Goal: Information Seeking & Learning: Learn about a topic

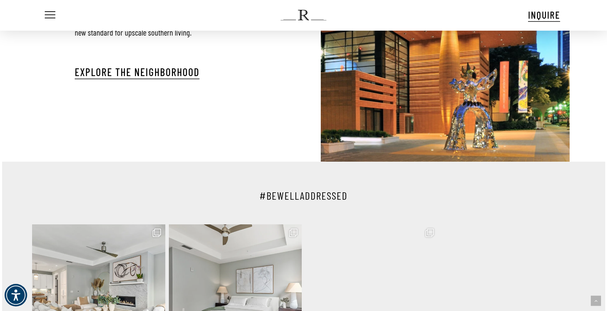
scroll to position [1264, 0]
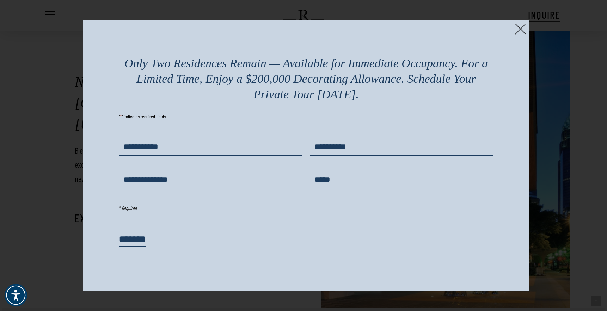
click at [519, 30] on img at bounding box center [520, 29] width 11 height 11
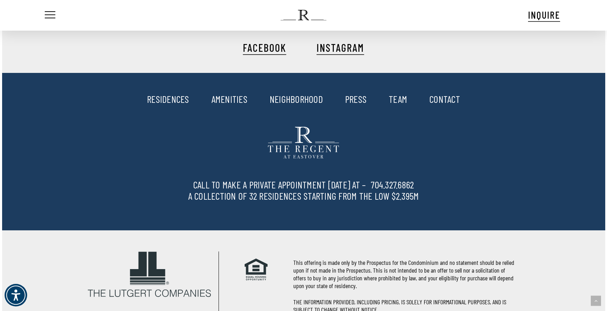
scroll to position [1793, 0]
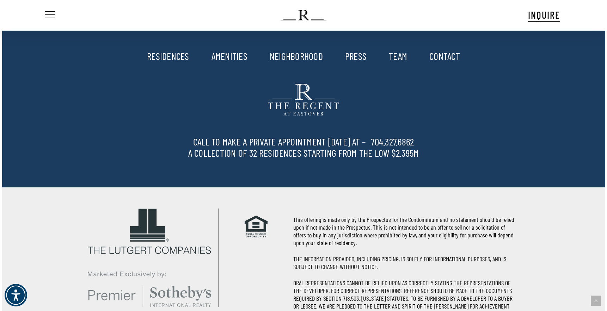
click at [179, 59] on link "RESIDENCES" at bounding box center [168, 56] width 42 height 12
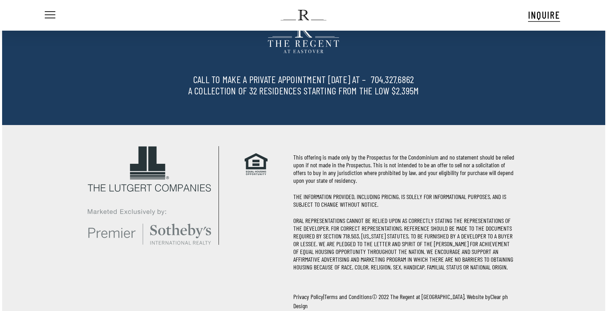
scroll to position [1793, 0]
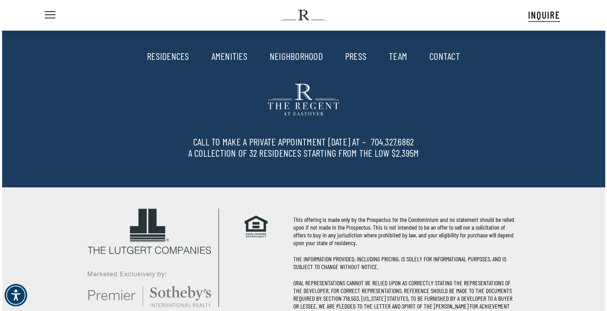
click at [230, 54] on link "AMENITIES" at bounding box center [230, 56] width 36 height 12
click at [314, 57] on link "NEIGHBORHOOD" at bounding box center [296, 56] width 53 height 12
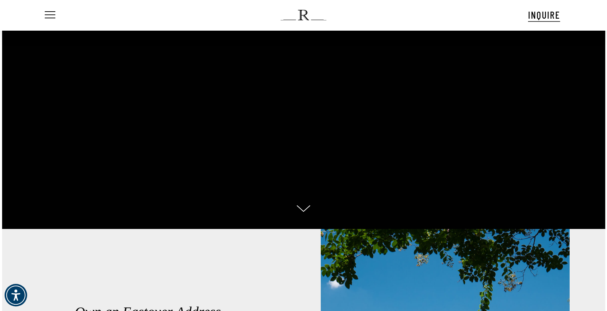
scroll to position [0, 0]
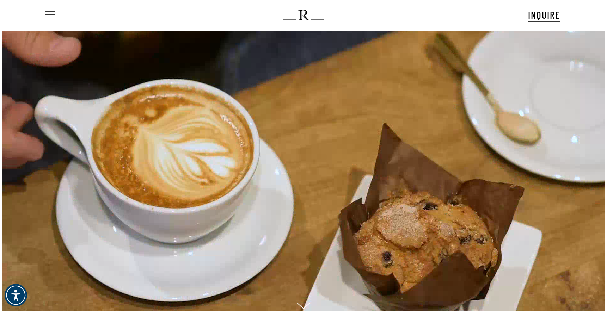
click at [49, 14] on span "Navigation Menu" at bounding box center [50, 15] width 8 height 10
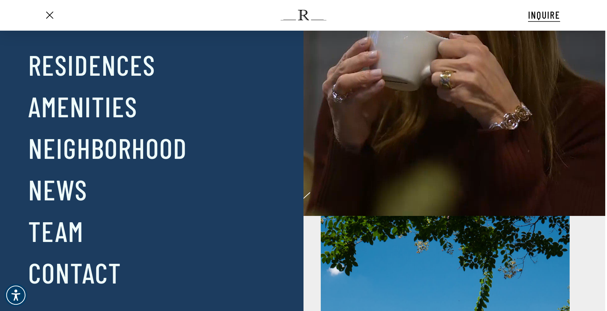
scroll to position [141, 0]
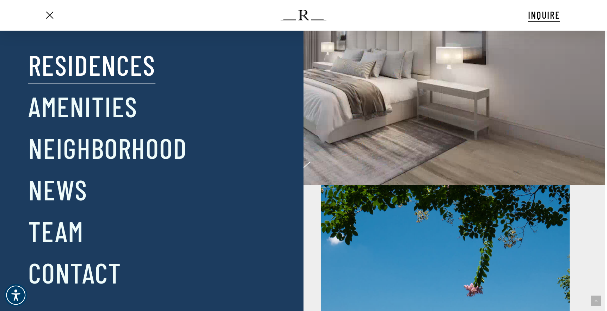
click at [98, 69] on link "Residences" at bounding box center [91, 64] width 127 height 37
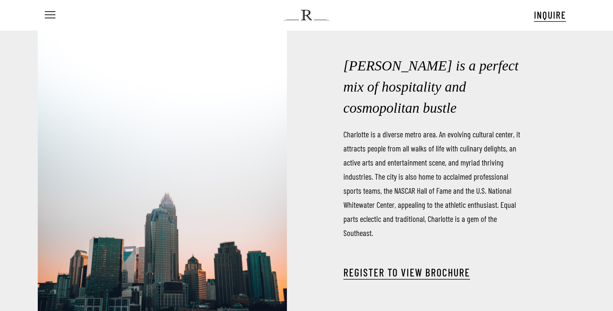
scroll to position [32, 0]
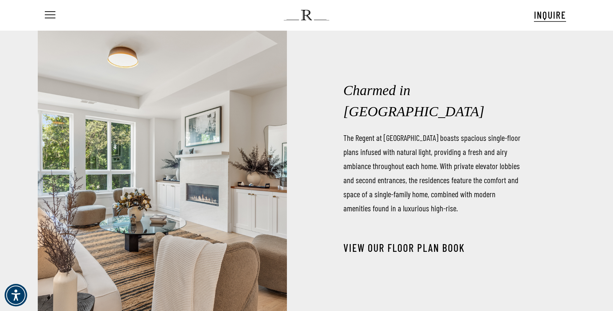
click at [367, 242] on link "View our Floor Plan Book" at bounding box center [403, 248] width 121 height 13
